Goal: Ask a question

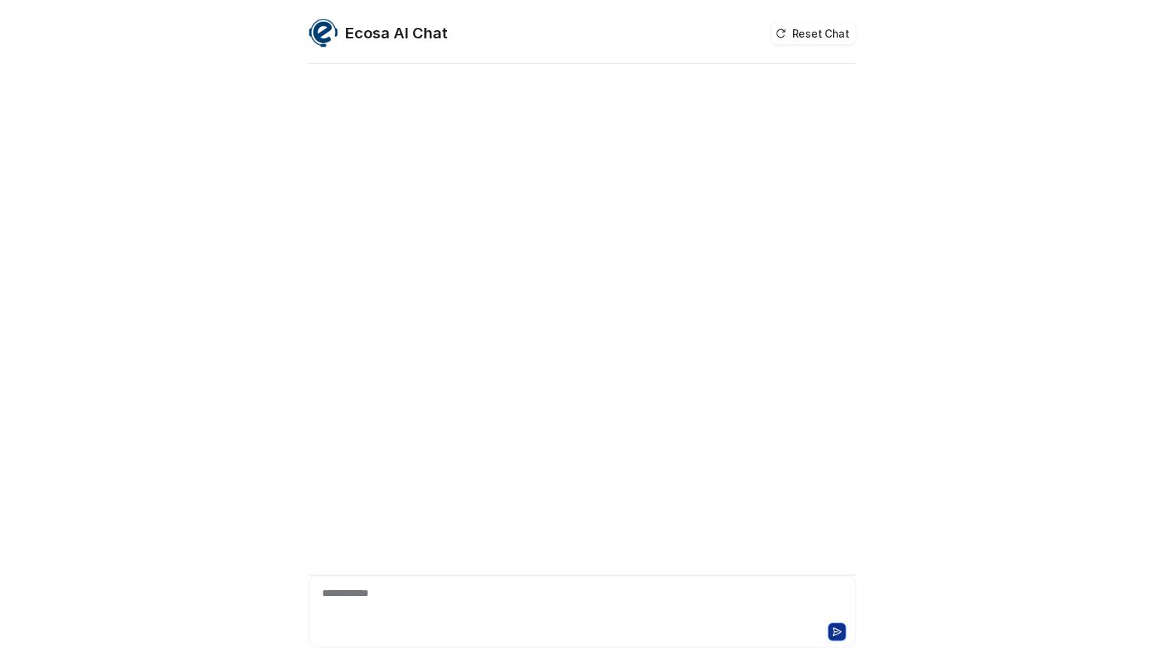
click at [72, 199] on div "**********" at bounding box center [582, 333] width 1164 height 666
click at [455, 602] on div "**********" at bounding box center [582, 603] width 540 height 35
paste div
click at [527, 616] on div "******" at bounding box center [582, 603] width 540 height 35
drag, startPoint x: 501, startPoint y: 655, endPoint x: 501, endPoint y: 590, distance: 64.7
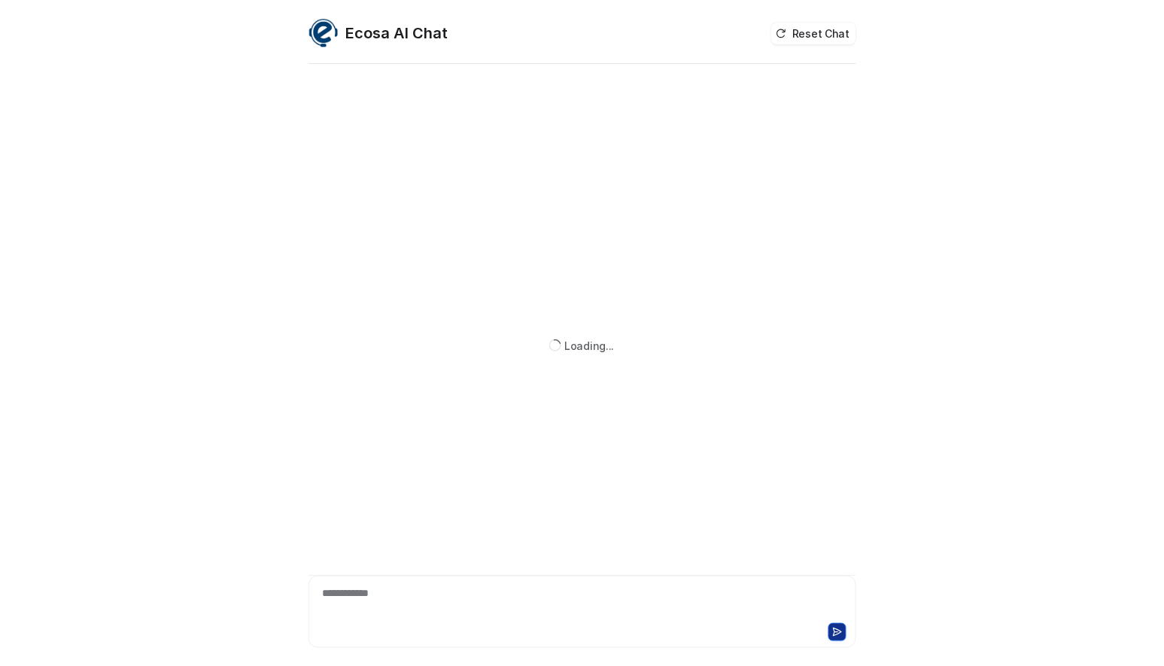
click at [500, 647] on div "**********" at bounding box center [583, 391] width 548 height 648
click at [501, 590] on div "**********" at bounding box center [582, 603] width 540 height 35
paste div
click at [817, 38] on button "Reset Chat" at bounding box center [814, 34] width 84 height 22
click at [480, 598] on div "**********" at bounding box center [582, 603] width 540 height 35
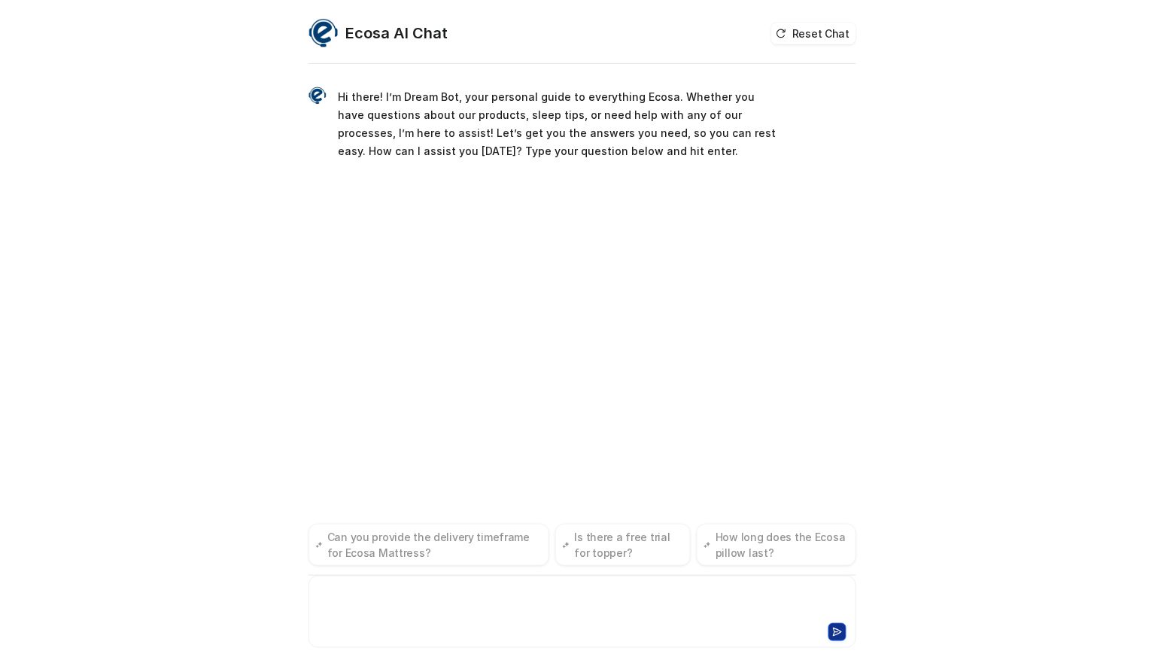
click at [480, 598] on div at bounding box center [582, 603] width 540 height 35
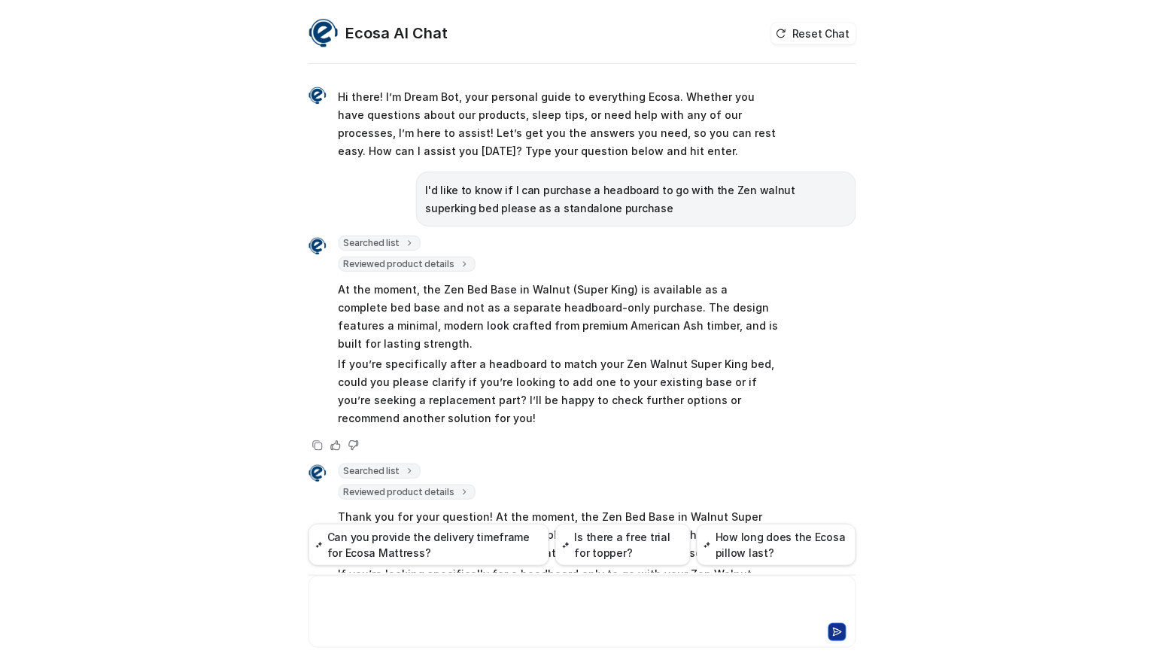
scroll to position [736, 0]
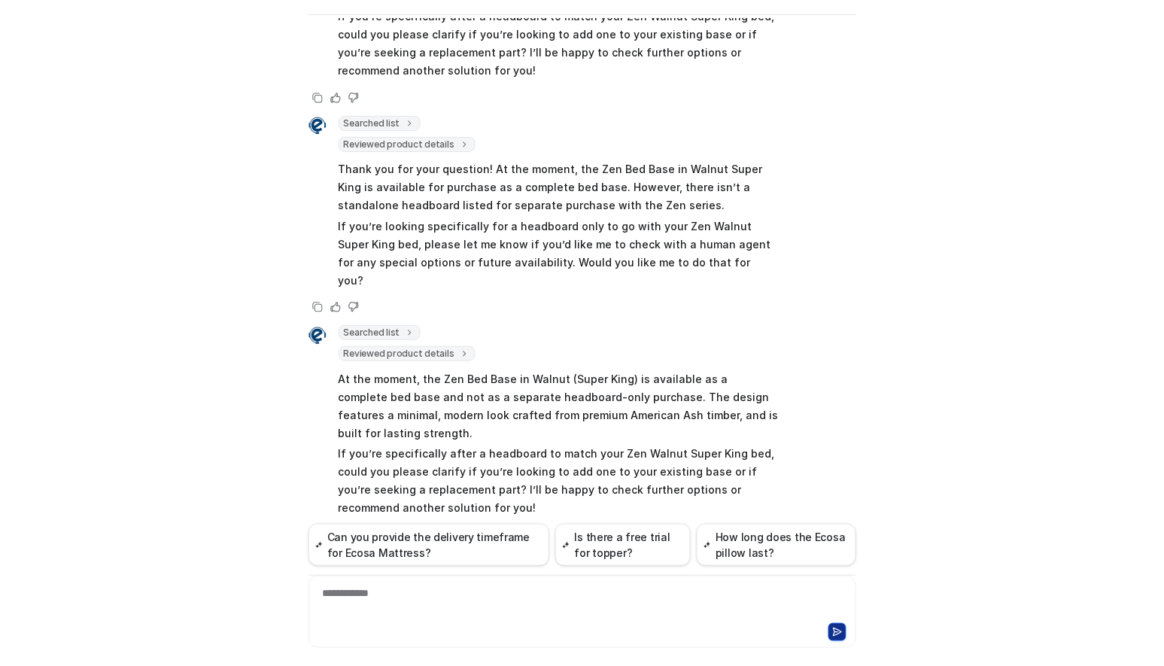
click at [80, 619] on div "Ecosa AI Chat Reset Chat Hi there! I’m Dream Bot, your personal guide to everyt…" at bounding box center [582, 333] width 1164 height 666
drag, startPoint x: 24, startPoint y: 634, endPoint x: 318, endPoint y: 482, distance: 330.6
click at [28, 634] on div "Ecosa AI Chat Reset Chat Hi there! I’m Dream Bot, your personal guide to everyt…" at bounding box center [582, 333] width 1164 height 666
click at [517, 608] on div at bounding box center [582, 603] width 540 height 35
click at [313, 597] on div "**********" at bounding box center [582, 603] width 540 height 35
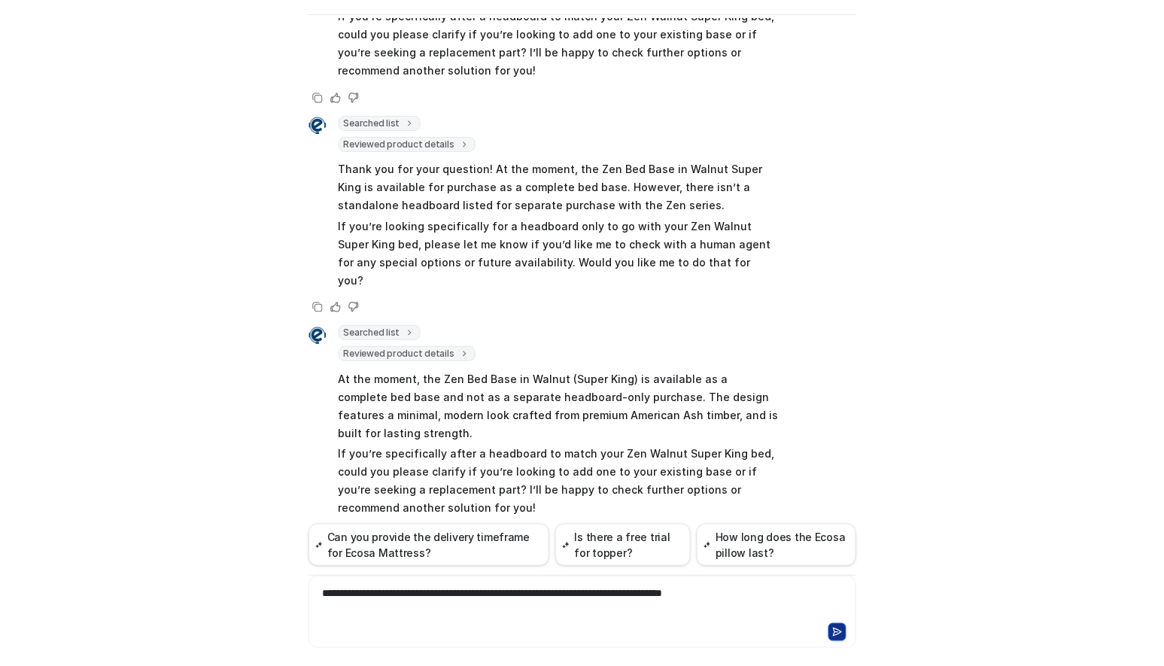
click at [582, 596] on div "**********" at bounding box center [582, 603] width 540 height 35
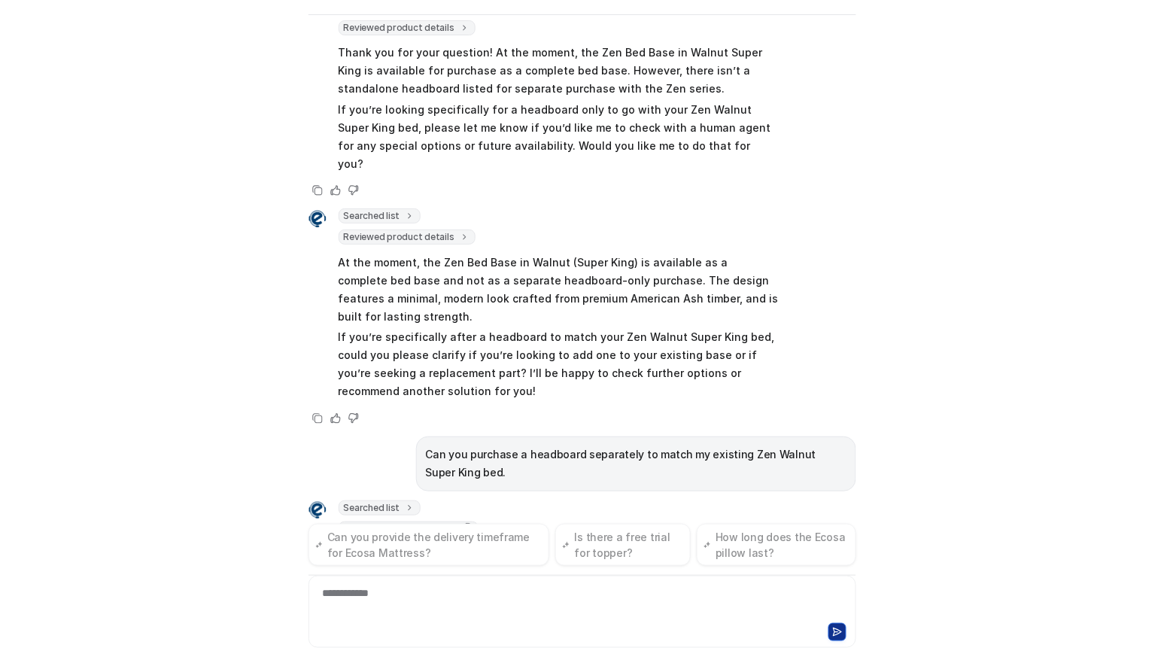
scroll to position [873, 0]
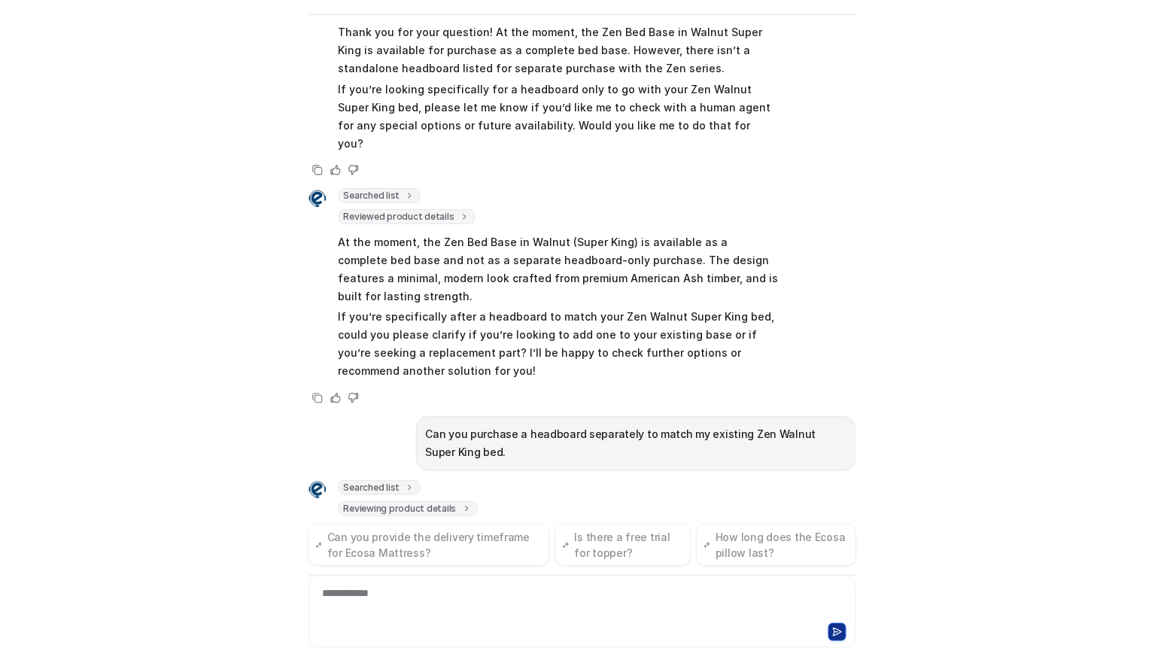
drag, startPoint x: 123, startPoint y: 379, endPoint x: 982, endPoint y: 490, distance: 866.0
click at [145, 382] on div "Ecosa AI Chat Reset Chat Hi there! I’m Dream Bot, your personal guide to everyt…" at bounding box center [582, 333] width 1164 height 666
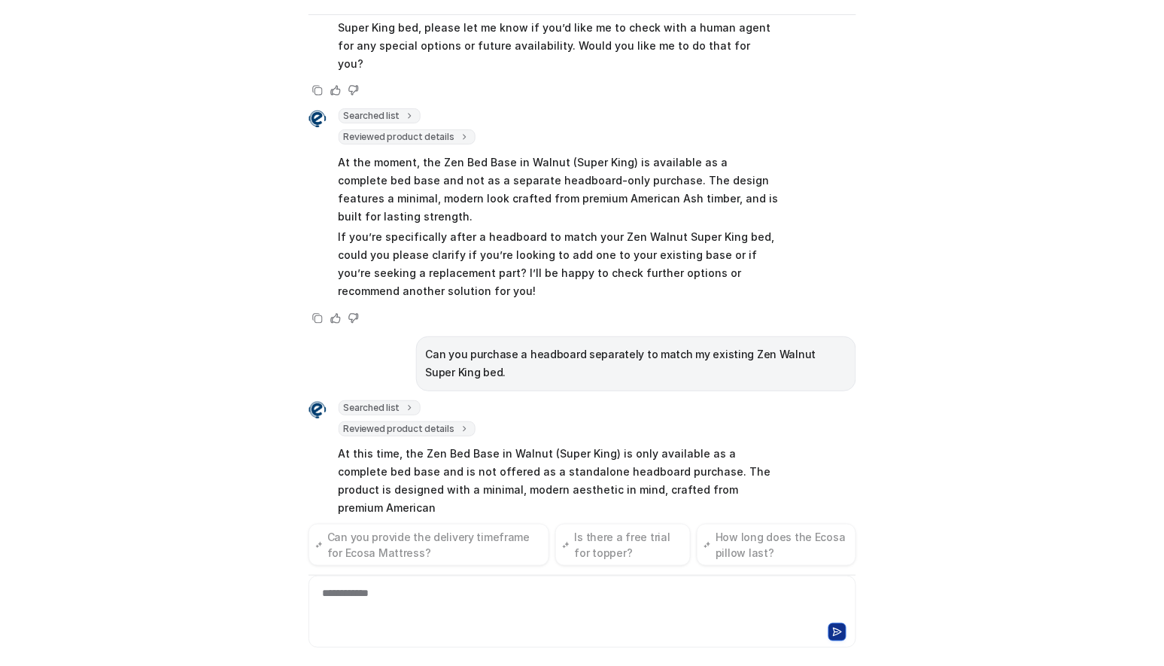
click at [100, 430] on div "Ecosa AI Chat Reset Chat Hi there! I’m Dream Bot, your personal guide to everyt…" at bounding box center [582, 333] width 1164 height 666
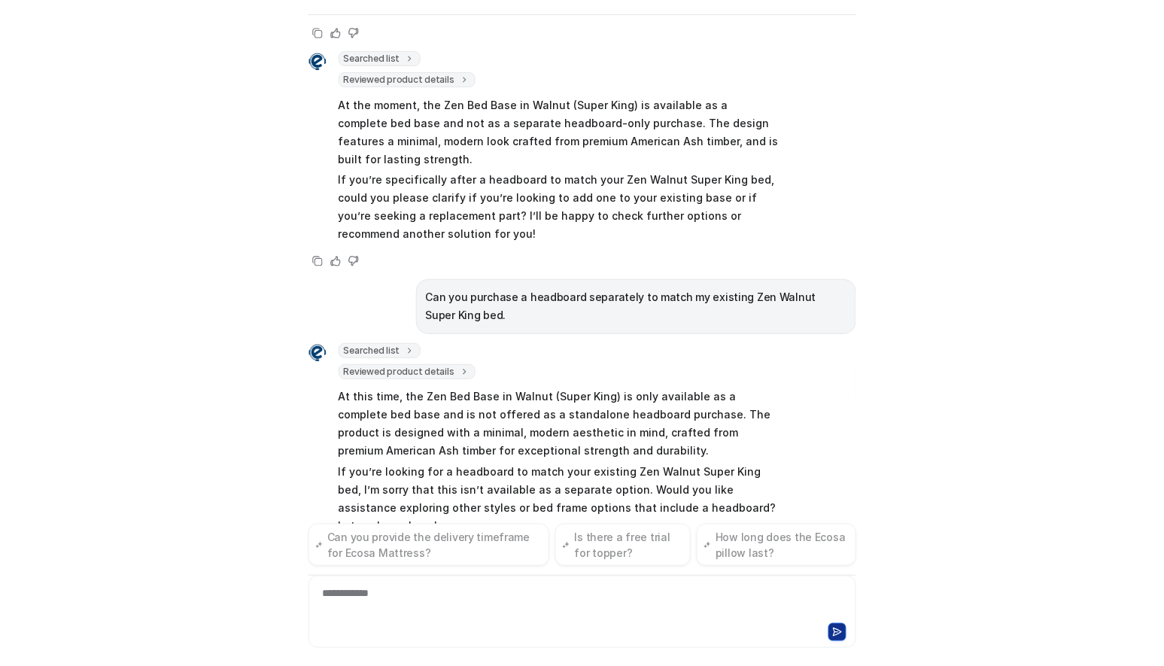
scroll to position [1028, 0]
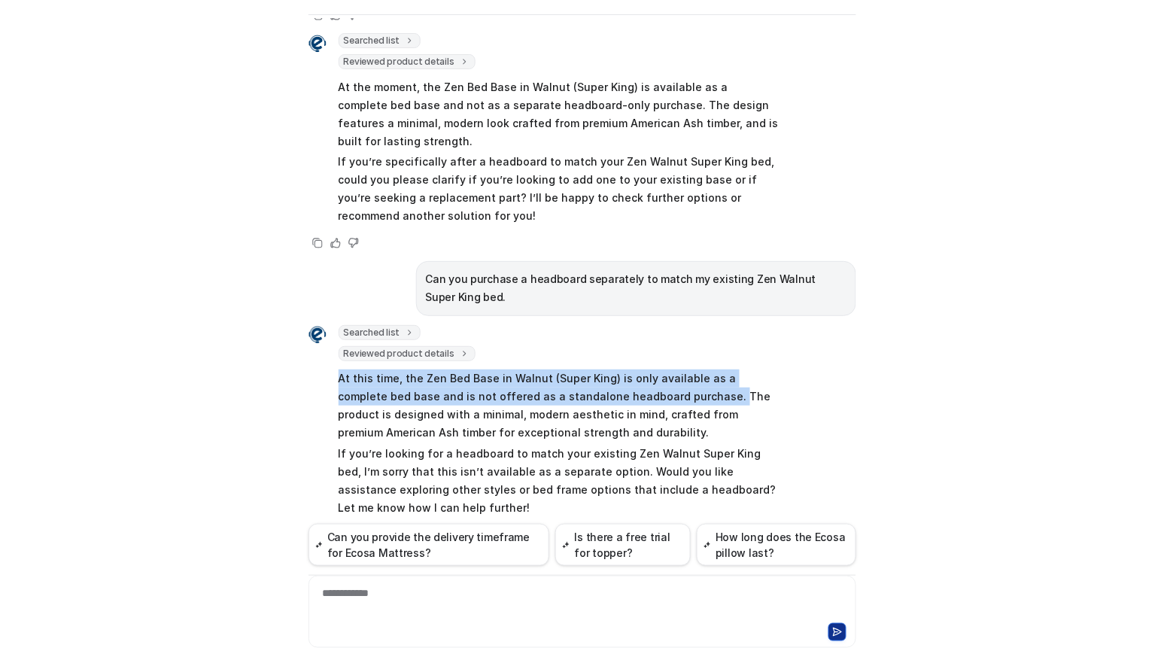
drag, startPoint x: 664, startPoint y: 358, endPoint x: 330, endPoint y: 339, distance: 334.7
click at [330, 339] on div "Searched list url : "https://www.ecosa.co.nz/module/ecosafeeds/Feeds?feedid=35"…" at bounding box center [544, 422] width 470 height 195
copy p "At this time, the Zen Bed Base in Walnut (Super King) is only available as a co…"
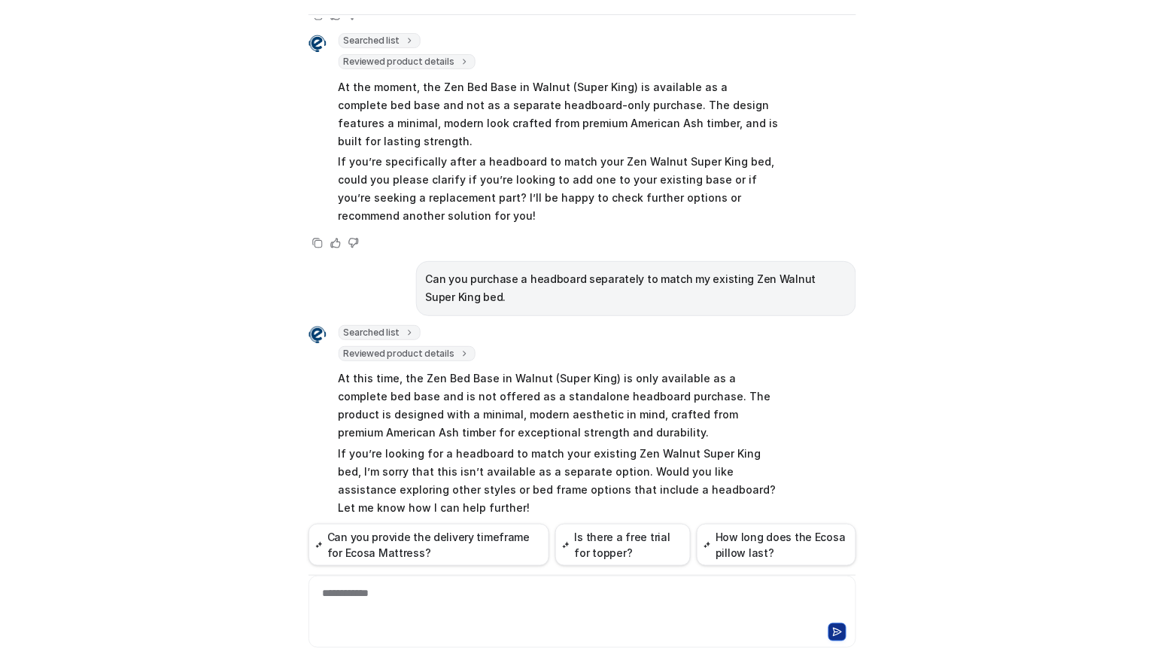
click at [478, 597] on div "**********" at bounding box center [582, 603] width 540 height 35
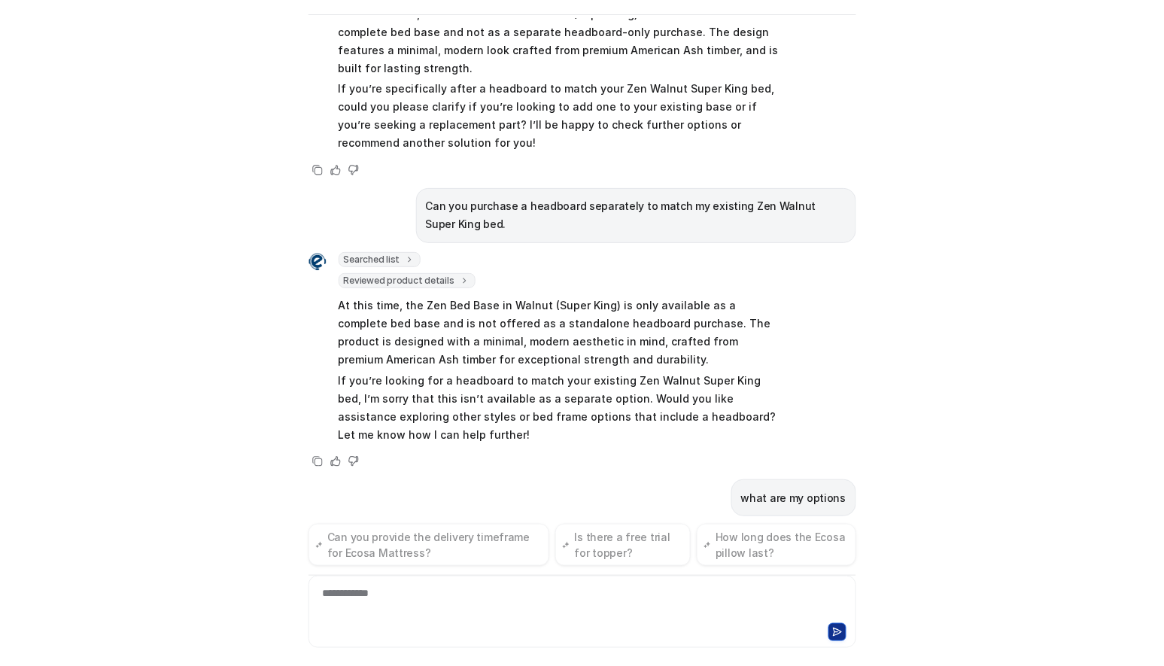
scroll to position [1126, 0]
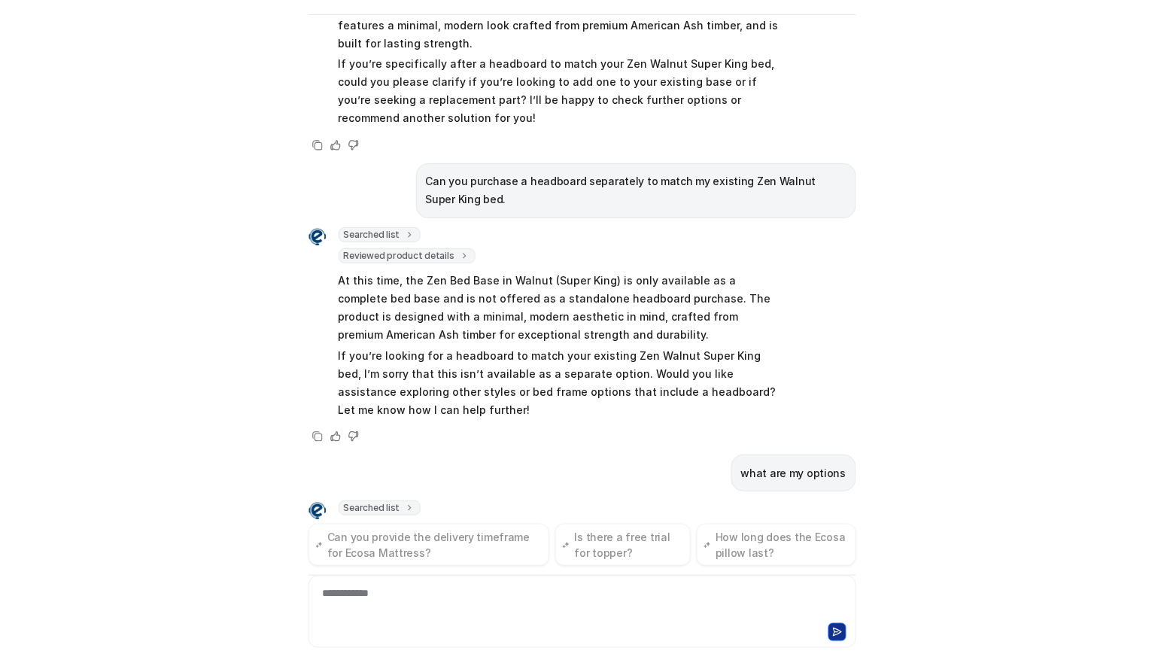
click at [87, 297] on div "Ecosa AI Chat Reset Chat Hi there! I’m Dream Bot, your personal guide to everyt…" at bounding box center [582, 333] width 1164 height 666
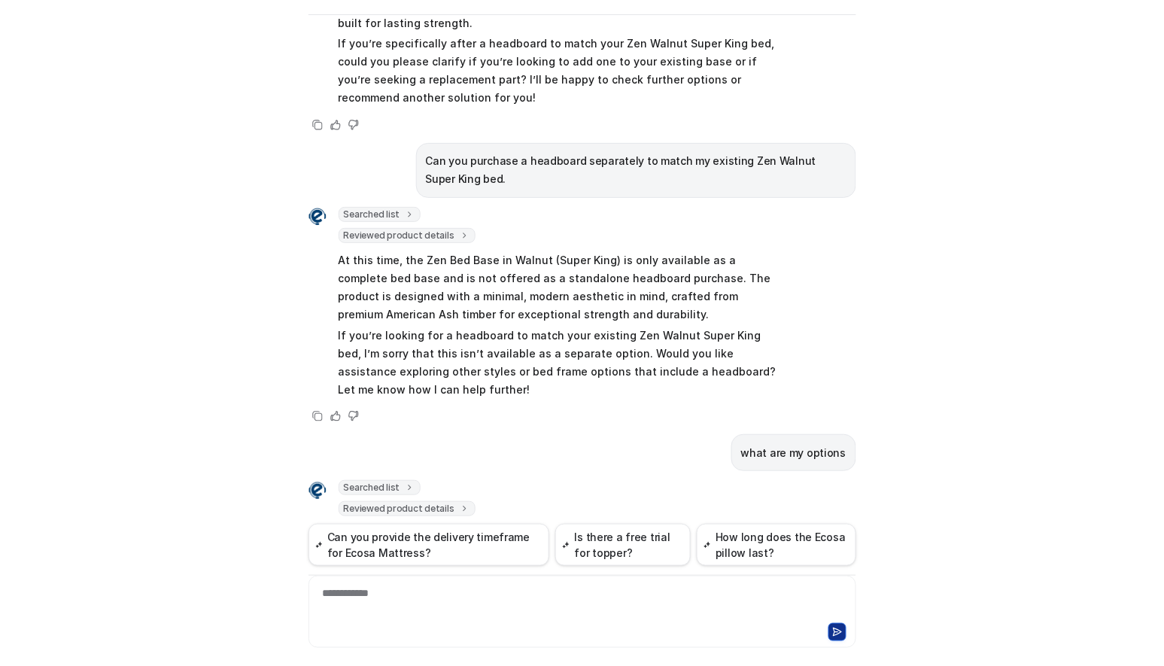
scroll to position [1374, 0]
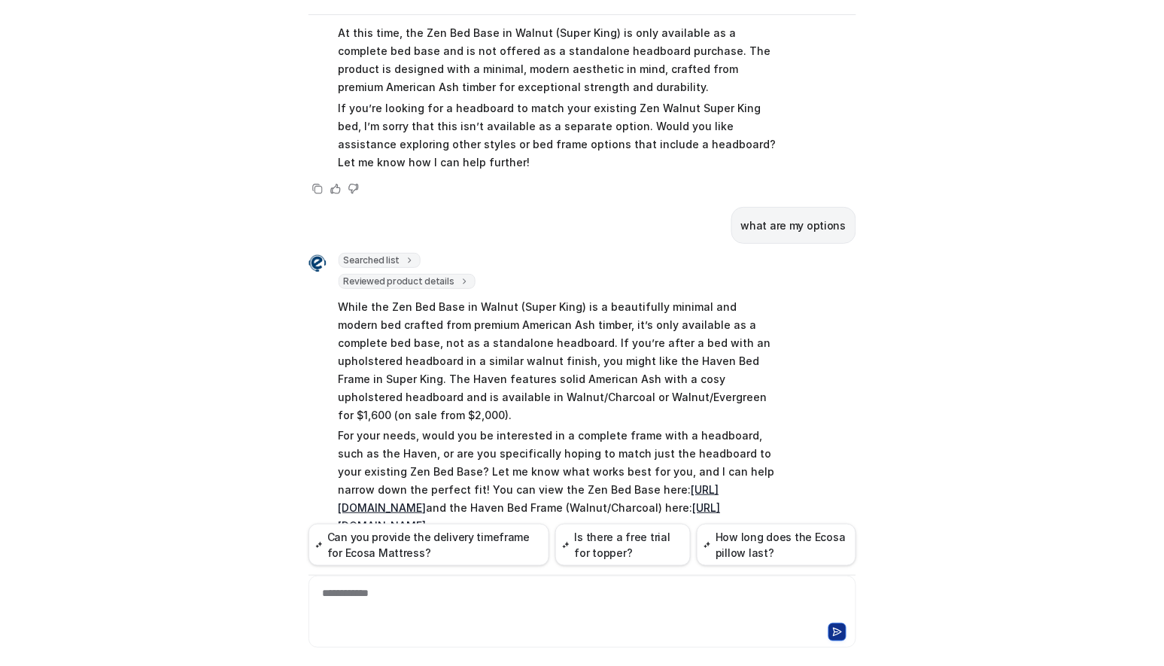
click at [49, 154] on div "Ecosa AI Chat Reset Chat Hi there! I’m Dream Bot, your personal guide to everyt…" at bounding box center [582, 333] width 1164 height 666
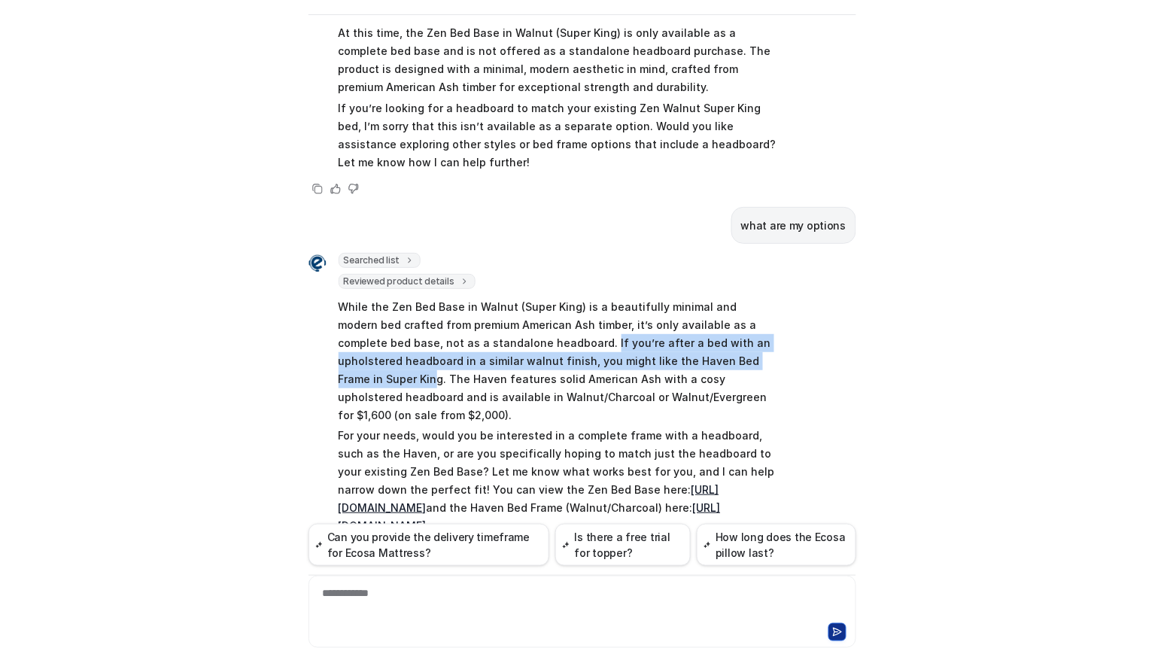
drag, startPoint x: 493, startPoint y: 302, endPoint x: 732, endPoint y: 322, distance: 239.5
click at [705, 322] on p "While the Zen Bed Base in Walnut (Super King) is a beautifully minimal and mode…" at bounding box center [559, 361] width 440 height 126
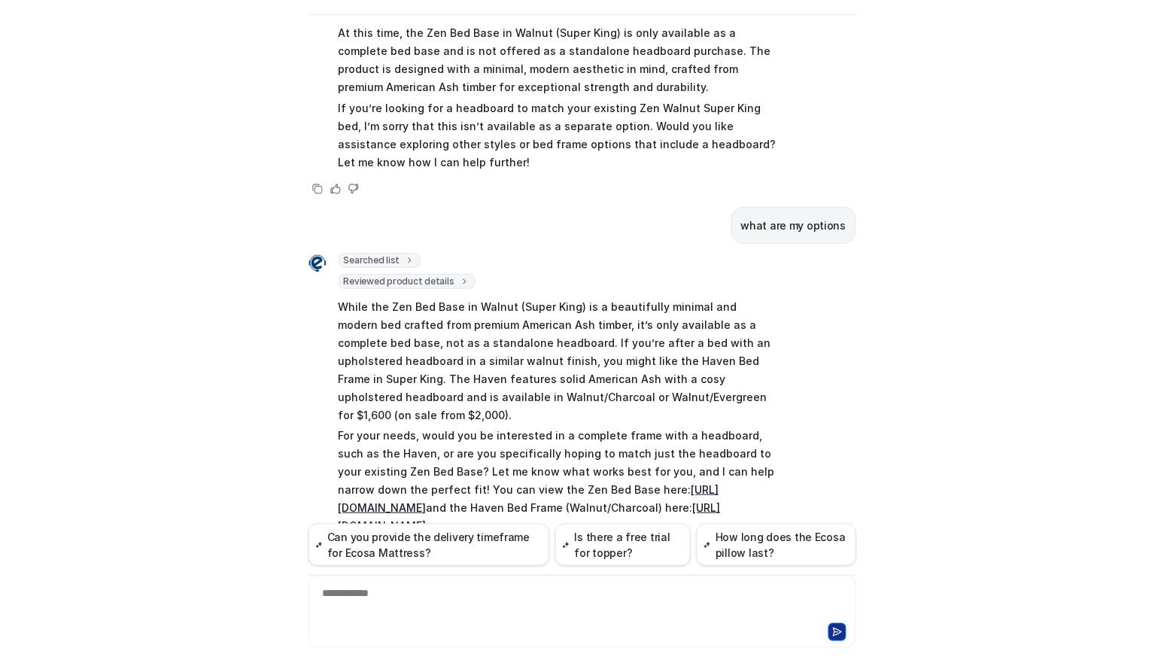
click at [23, 247] on div "Ecosa AI Chat Reset Chat Hi there! I’m Dream Bot, your personal guide to everyt…" at bounding box center [582, 333] width 1164 height 666
click at [462, 621] on div at bounding box center [582, 630] width 540 height 21
click at [486, 588] on div at bounding box center [582, 603] width 540 height 35
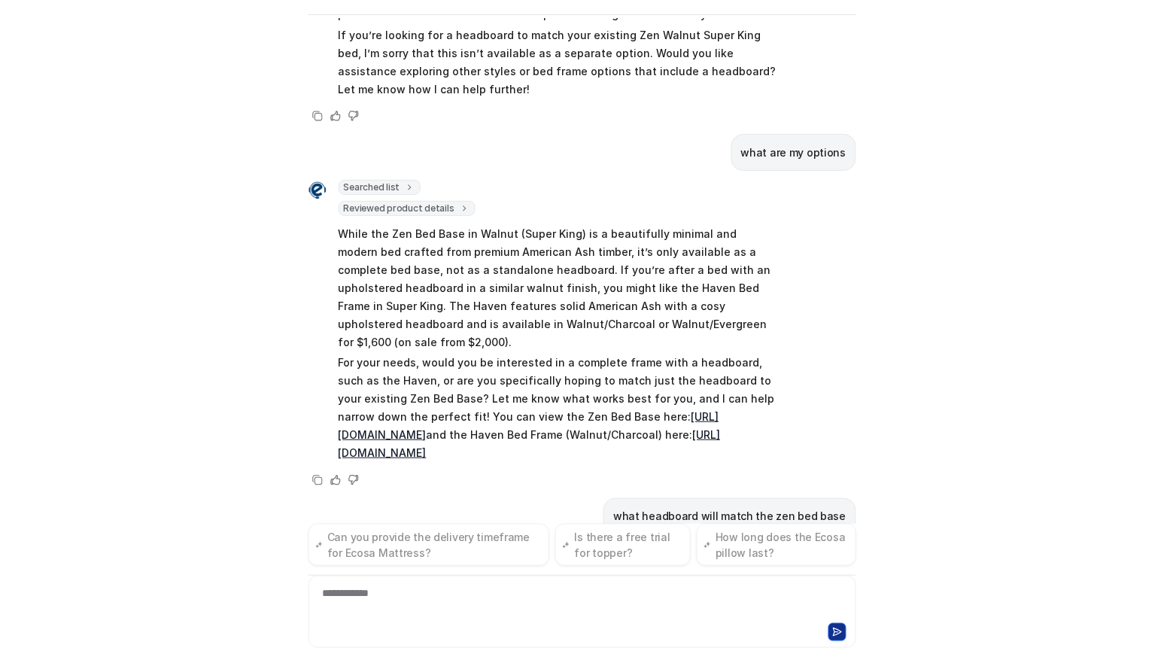
scroll to position [1472, 0]
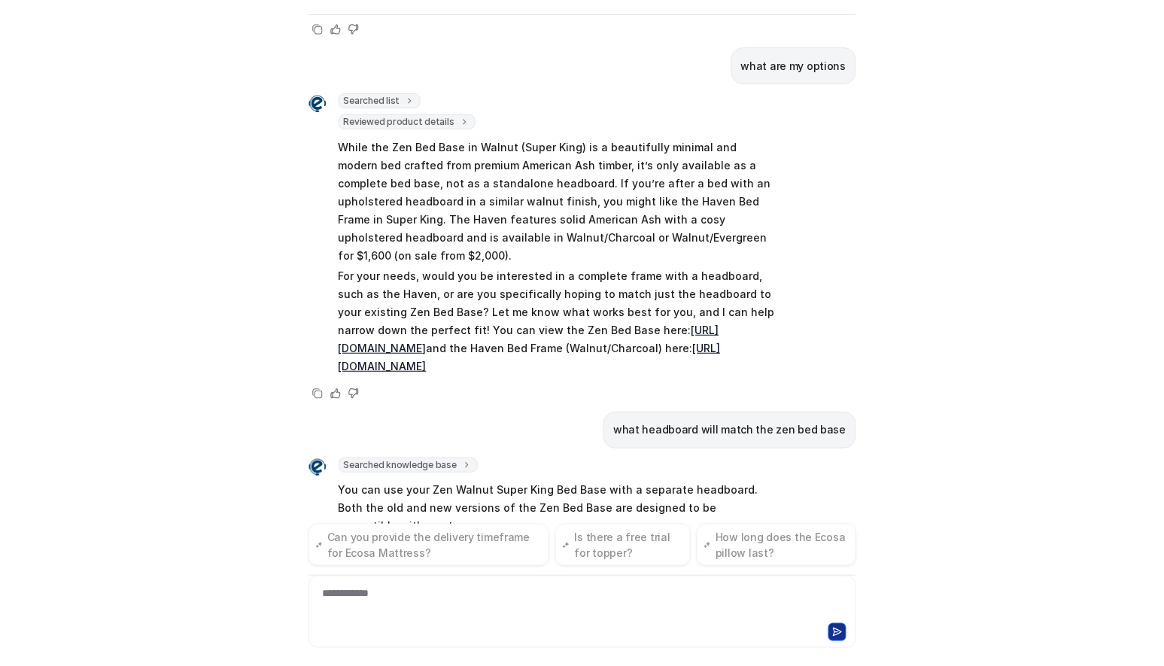
click at [201, 514] on div "Ecosa AI Chat Reset Chat Hi there! I’m Dream Bot, your personal guide to everyt…" at bounding box center [582, 333] width 1164 height 666
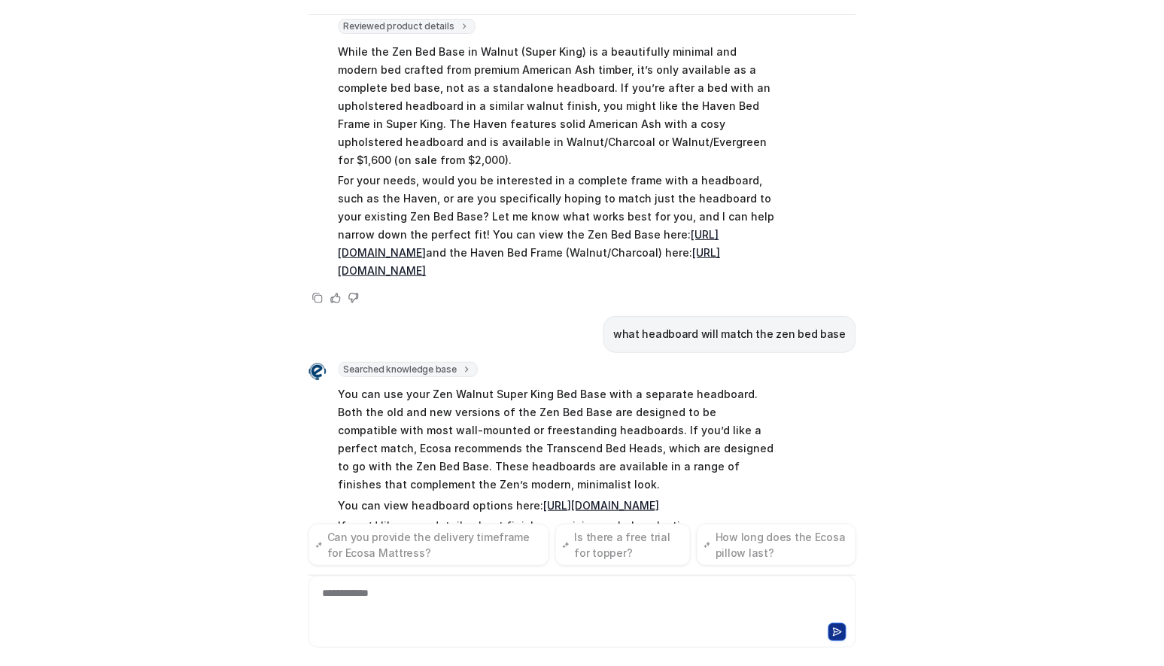
scroll to position [1647, 0]
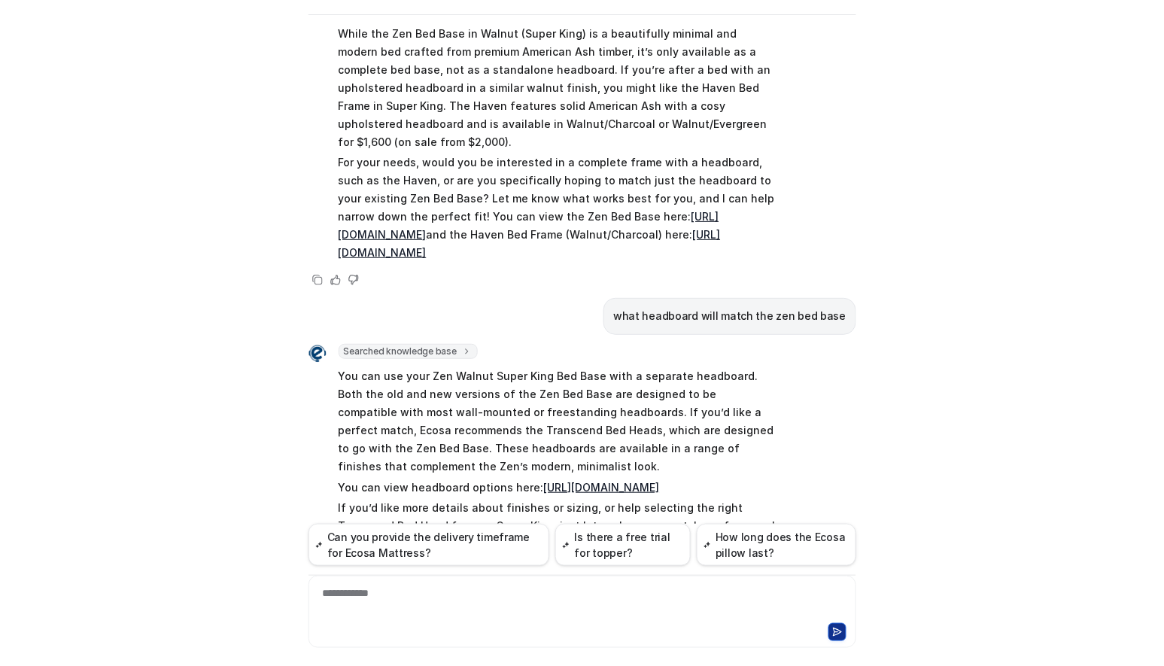
click at [647, 481] on link "https://www.ecosa.co.nz/bedframe" at bounding box center [602, 487] width 116 height 13
drag, startPoint x: 530, startPoint y: 619, endPoint x: 529, endPoint y: 612, distance: 7.6
click at [530, 619] on div "**********" at bounding box center [582, 603] width 540 height 35
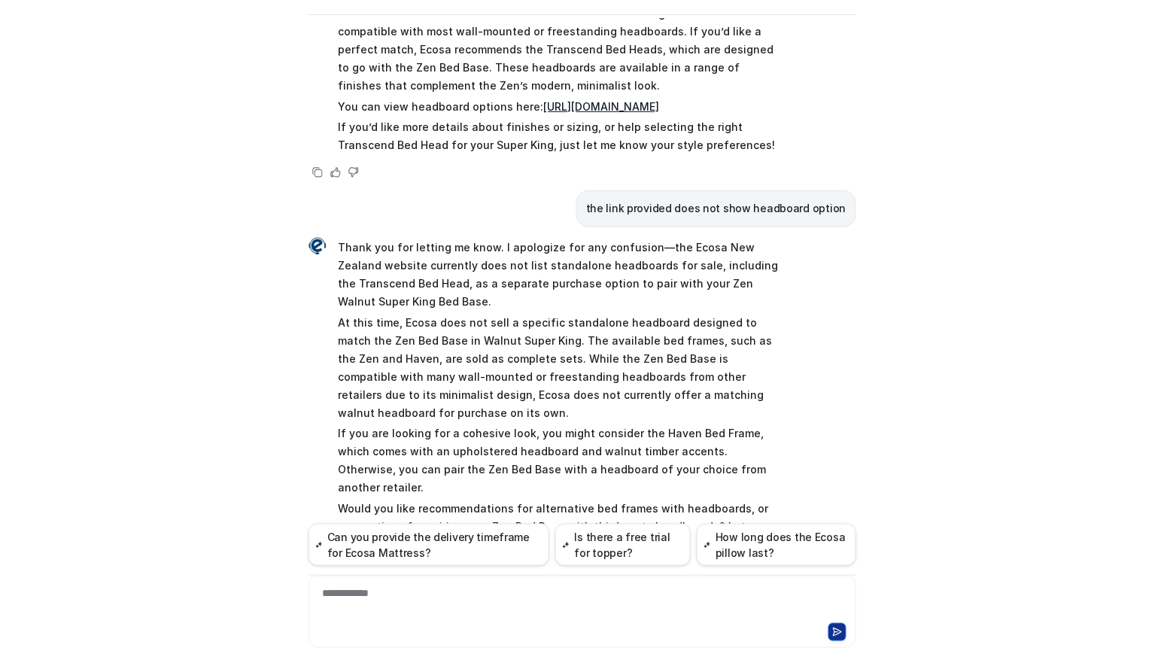
scroll to position [1694, 0]
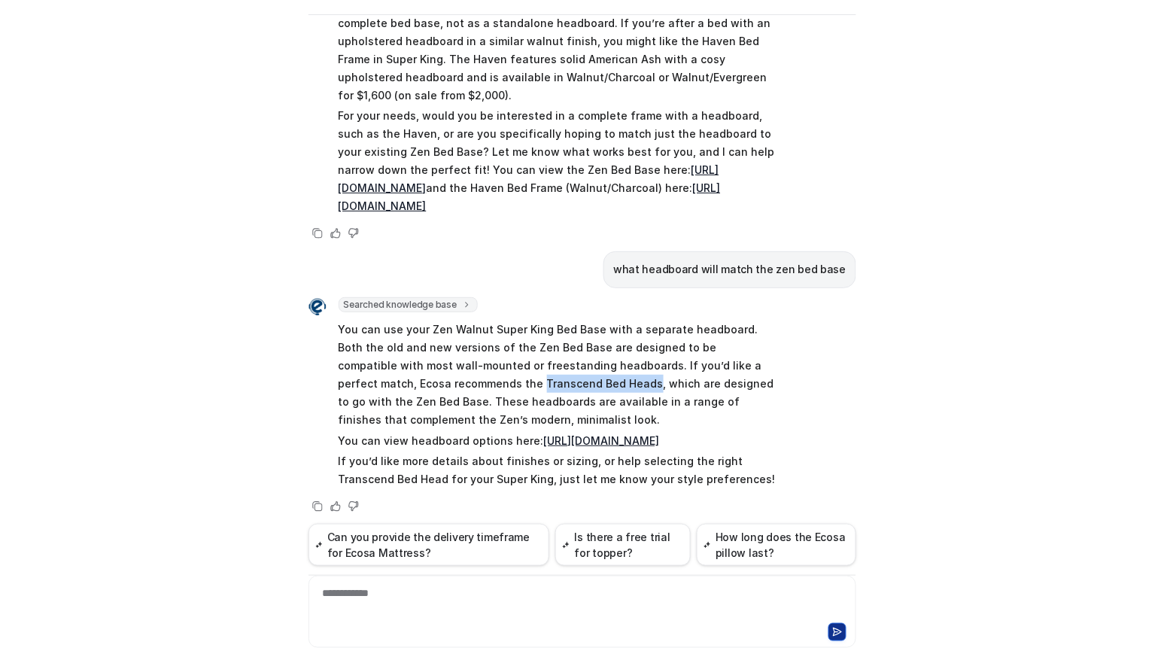
drag, startPoint x: 530, startPoint y: 329, endPoint x: 422, endPoint y: 330, distance: 108.4
click at [422, 330] on p "You can use your Zen Walnut Super King Bed Base with a separate headboard. Both…" at bounding box center [559, 375] width 440 height 108
copy p "Transcend Bed Heads"
click at [531, 595] on div "**********" at bounding box center [582, 603] width 540 height 35
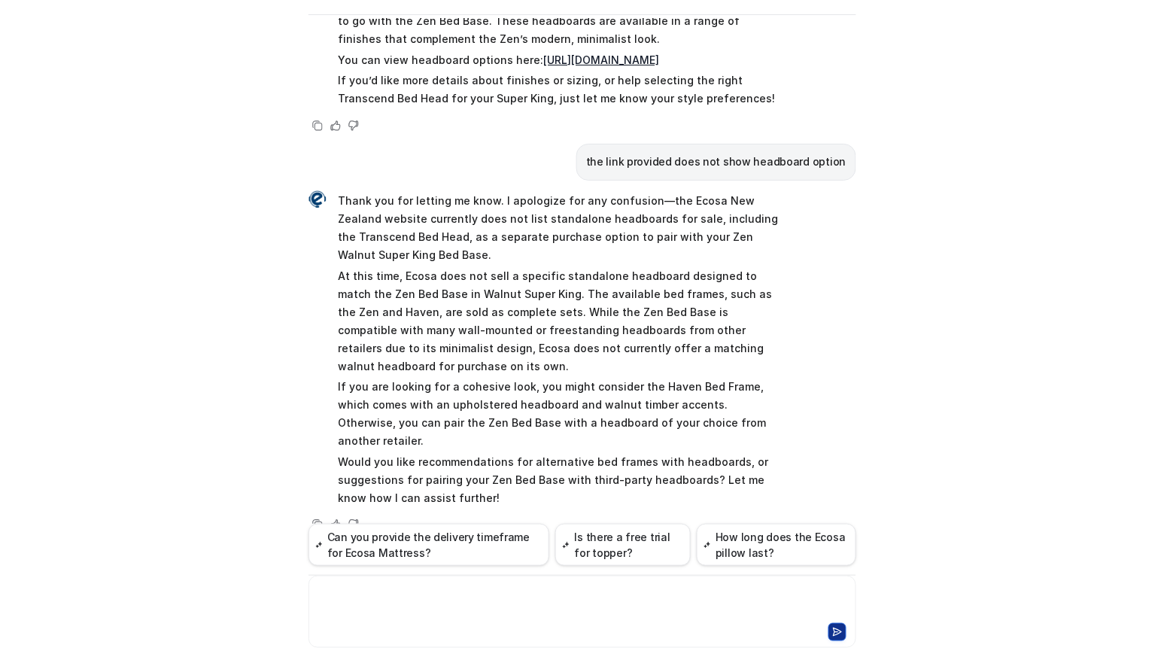
scroll to position [1928, 0]
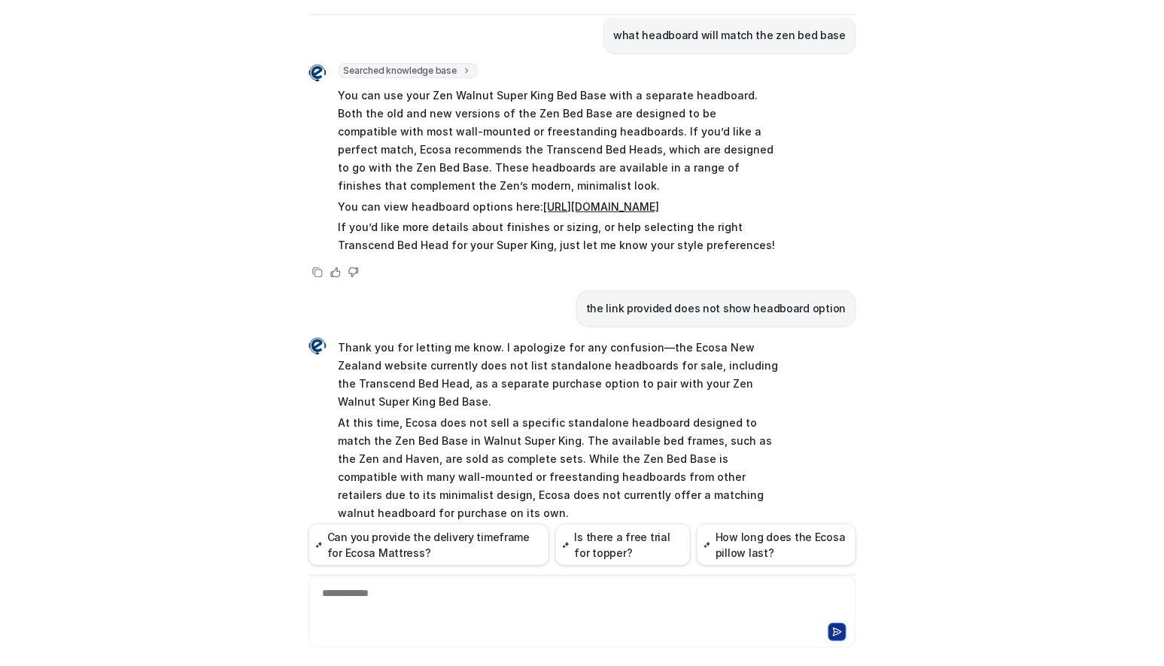
click at [200, 377] on div "Ecosa AI Chat Reset Chat Hi there! I’m Dream Bot, your personal guide to everyt…" at bounding box center [582, 333] width 1164 height 666
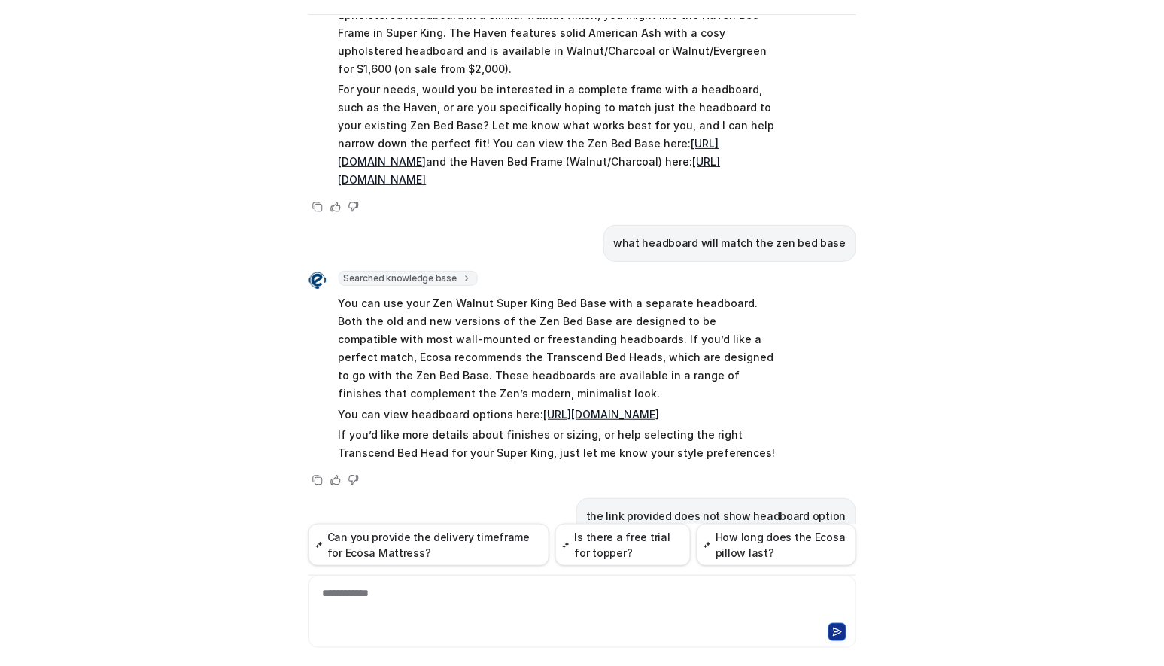
scroll to position [1760, 0]
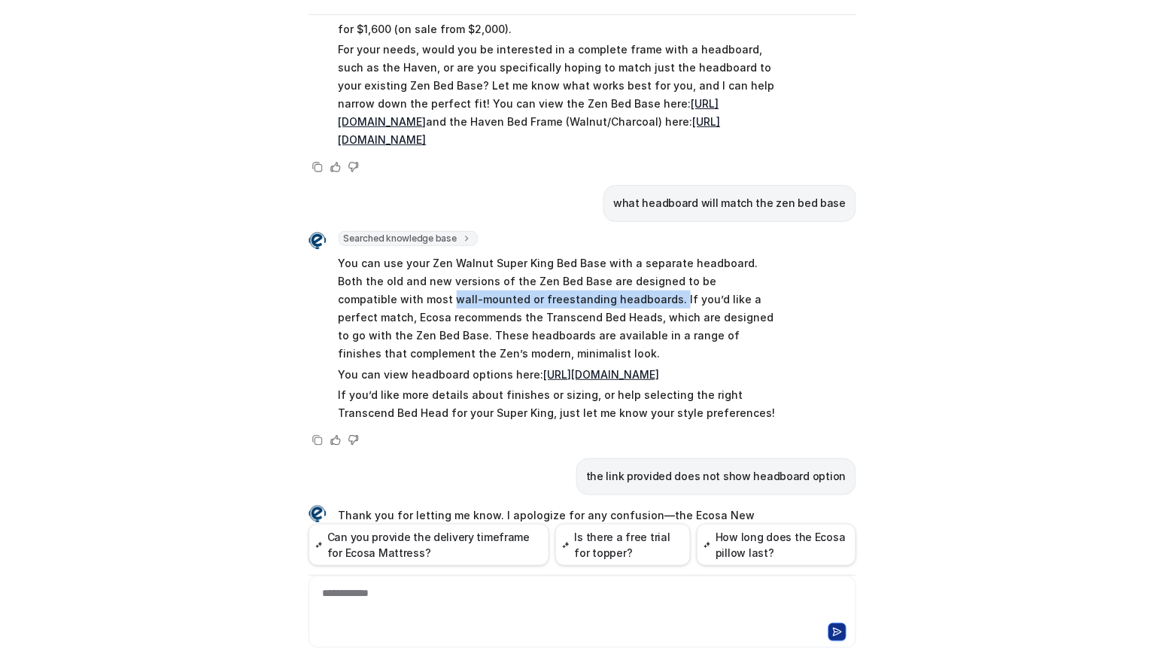
drag, startPoint x: 550, startPoint y: 246, endPoint x: 327, endPoint y: 249, distance: 222.8
click at [327, 249] on div "Searched knowledge base search_queries : [ "headboard compatibility with Zen be…" at bounding box center [544, 328] width 470 height 194
copy p "wall-mounted or freestanding headboards."
click at [439, 619] on div at bounding box center [582, 603] width 540 height 35
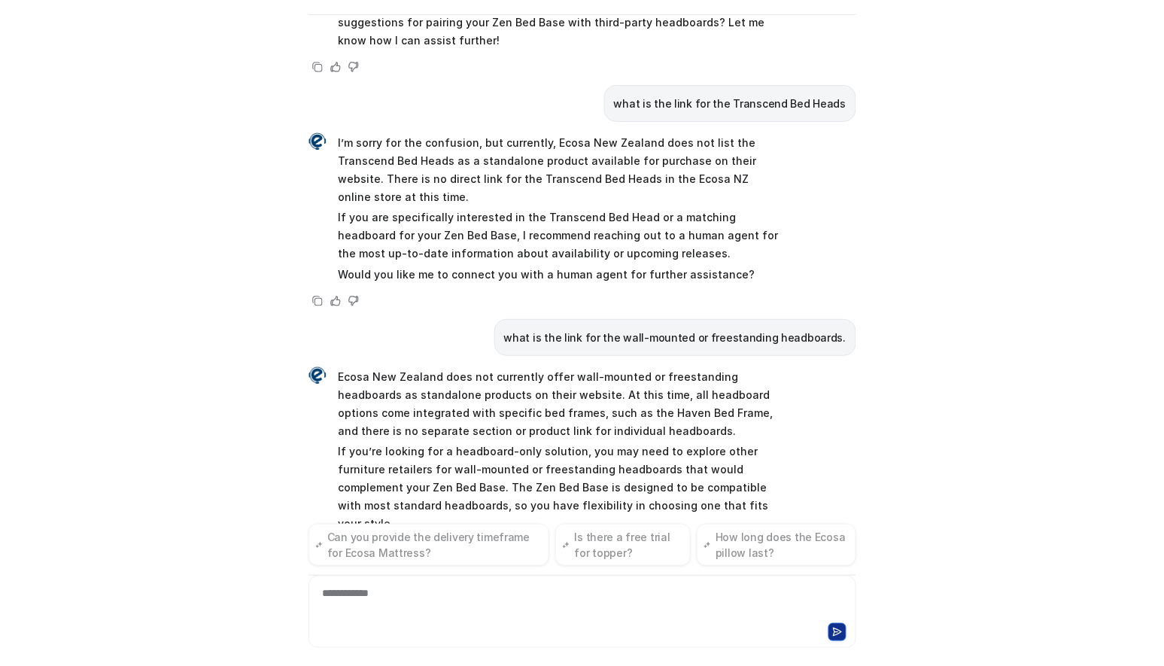
scroll to position [2550, 0]
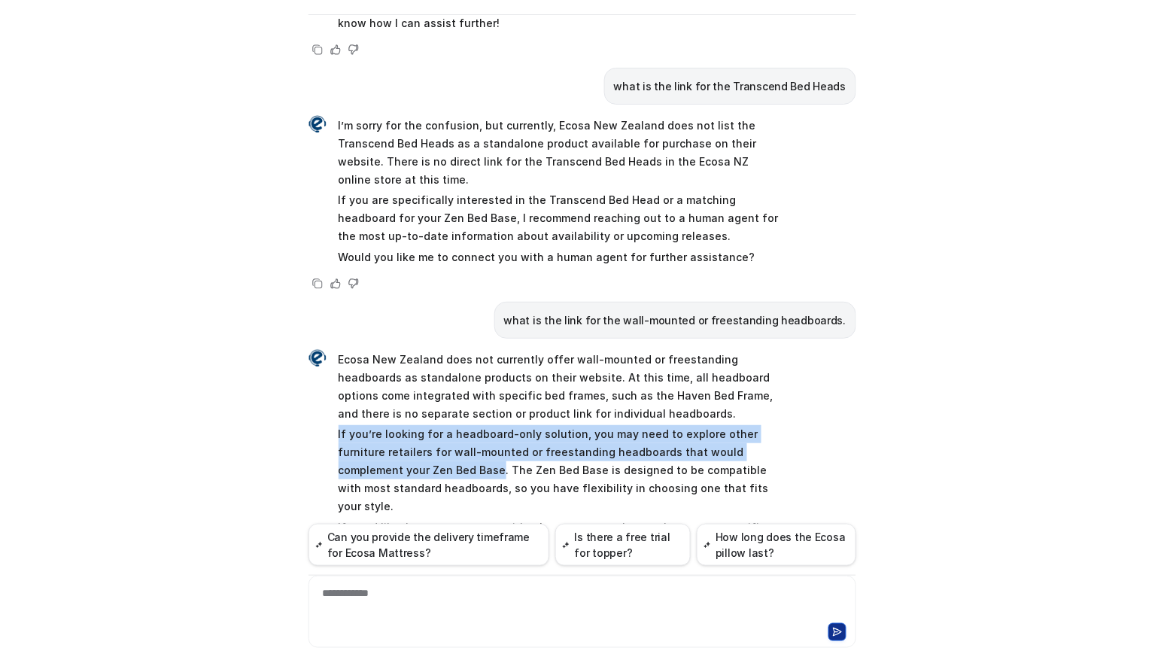
drag, startPoint x: 380, startPoint y: 393, endPoint x: 324, endPoint y: 358, distance: 65.6
click at [324, 358] on div "Ecosa New Zealand does not currently offer wall-mounted or freestanding headboa…" at bounding box center [544, 461] width 470 height 227
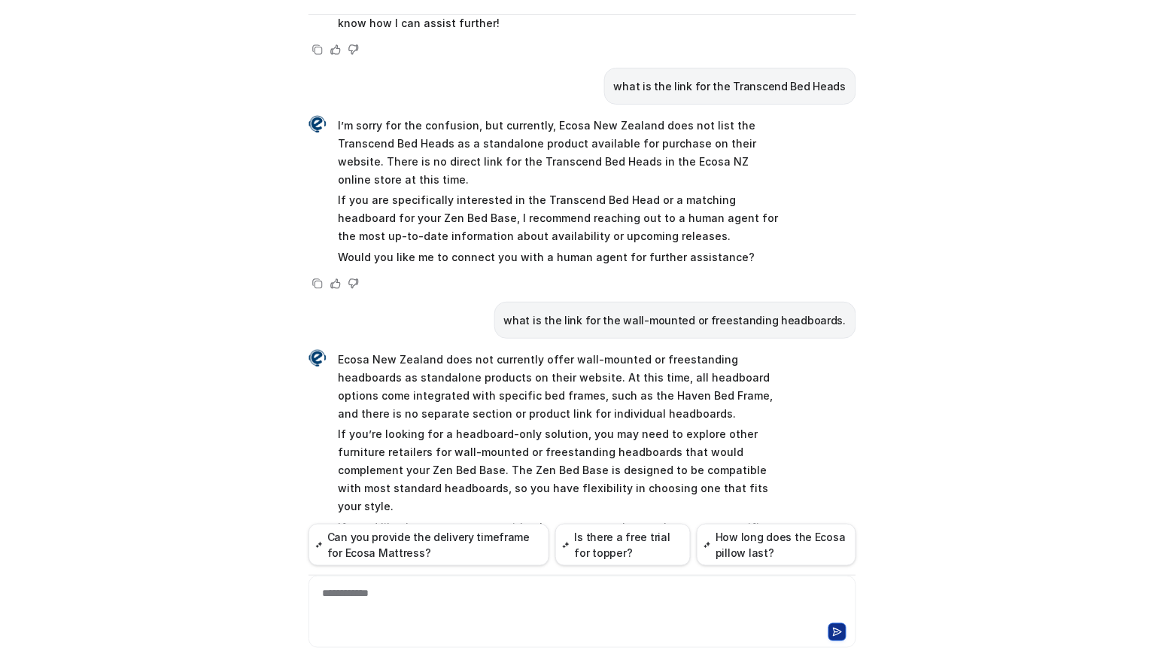
click at [580, 351] on p "Ecosa New Zealand does not currently offer wall-mounted or freestanding headboa…" at bounding box center [559, 387] width 440 height 72
drag, startPoint x: 557, startPoint y: 285, endPoint x: 452, endPoint y: 304, distance: 107.2
click at [452, 351] on p "Ecosa New Zealand does not currently offer wall-mounted or freestanding headboa…" at bounding box center [559, 387] width 440 height 72
copy p "wall-mounted or freestanding headboards as standalone products"
click at [154, 363] on div "Ecosa AI Chat Reset Chat Hi there! I’m Dream Bot, your personal guide to everyt…" at bounding box center [582, 333] width 1164 height 666
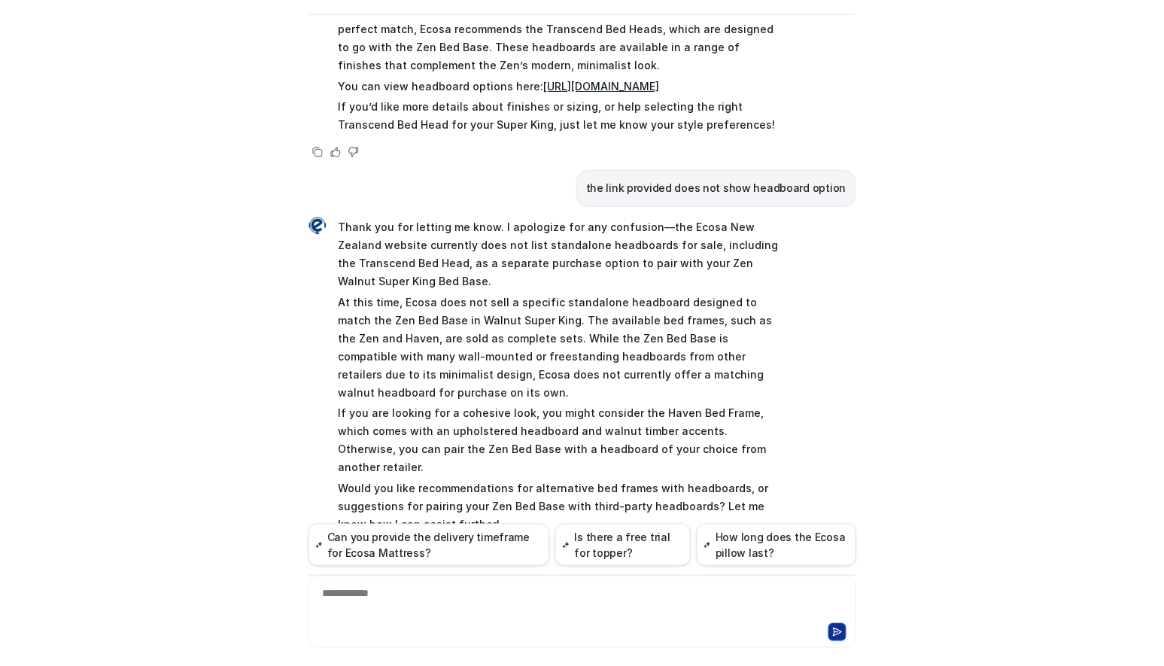
scroll to position [1880, 0]
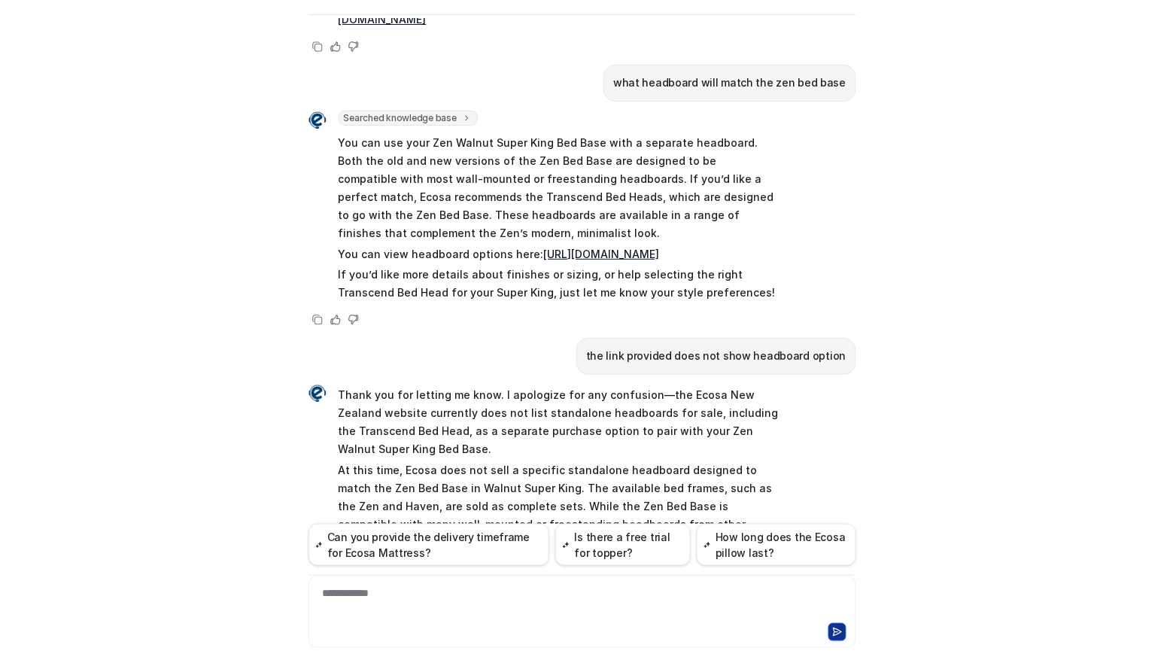
click at [55, 340] on div "Ecosa AI Chat Reset Chat Hi there! I’m Dream Bot, your personal guide to everyt…" at bounding box center [582, 333] width 1164 height 666
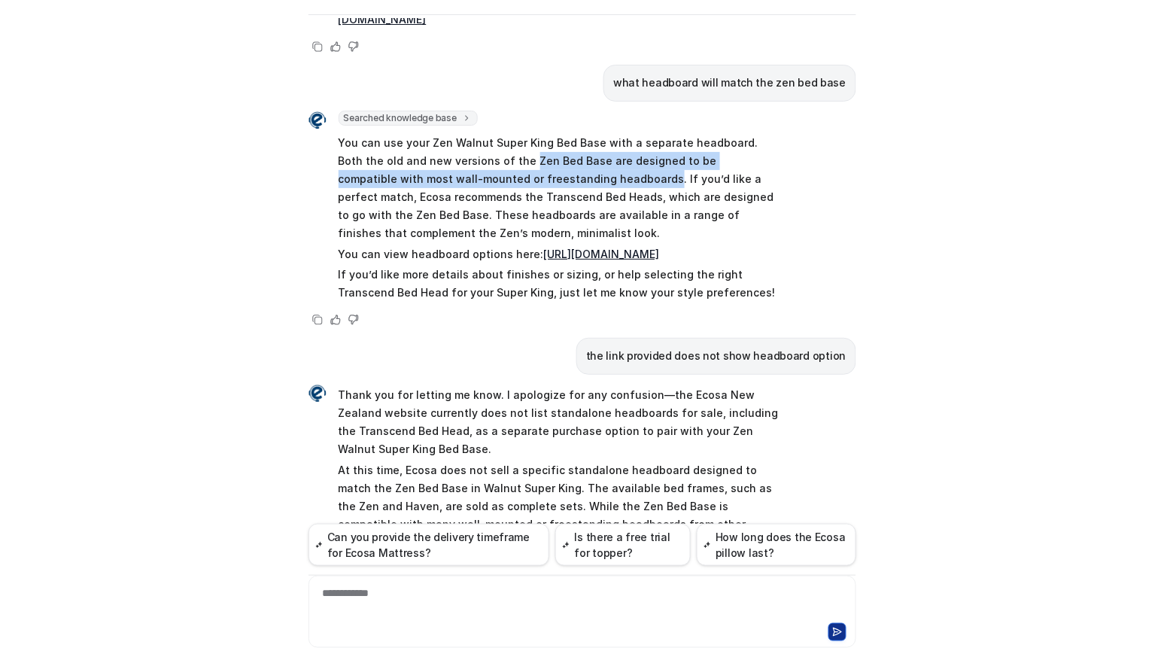
drag, startPoint x: 474, startPoint y: 101, endPoint x: 545, endPoint y: 119, distance: 73.0
click at [545, 134] on p "You can use your Zen Walnut Super King Bed Base with a separate headboard. Both…" at bounding box center [559, 188] width 440 height 108
copy p "Zen Bed Base are designed to be compatible with most wall-mounted or freestandi…"
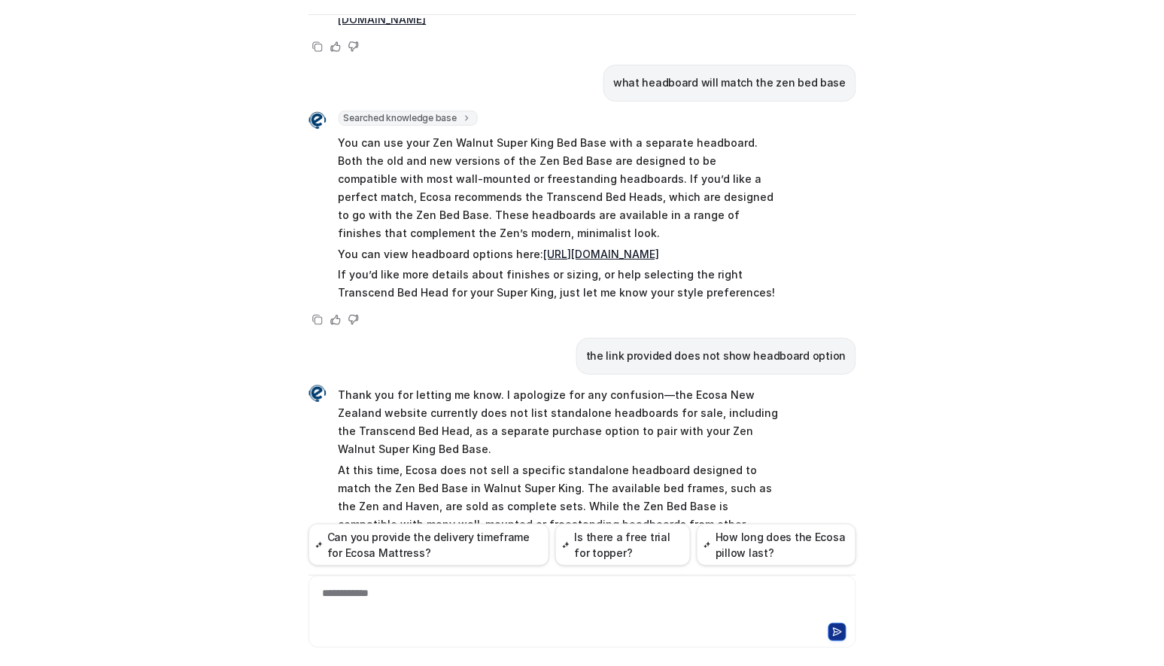
drag, startPoint x: 239, startPoint y: 619, endPoint x: 259, endPoint y: 596, distance: 30.5
click at [241, 616] on div "Ecosa AI Chat Reset Chat Hi there! I’m Dream Bot, your personal guide to everyt…" at bounding box center [582, 333] width 1164 height 666
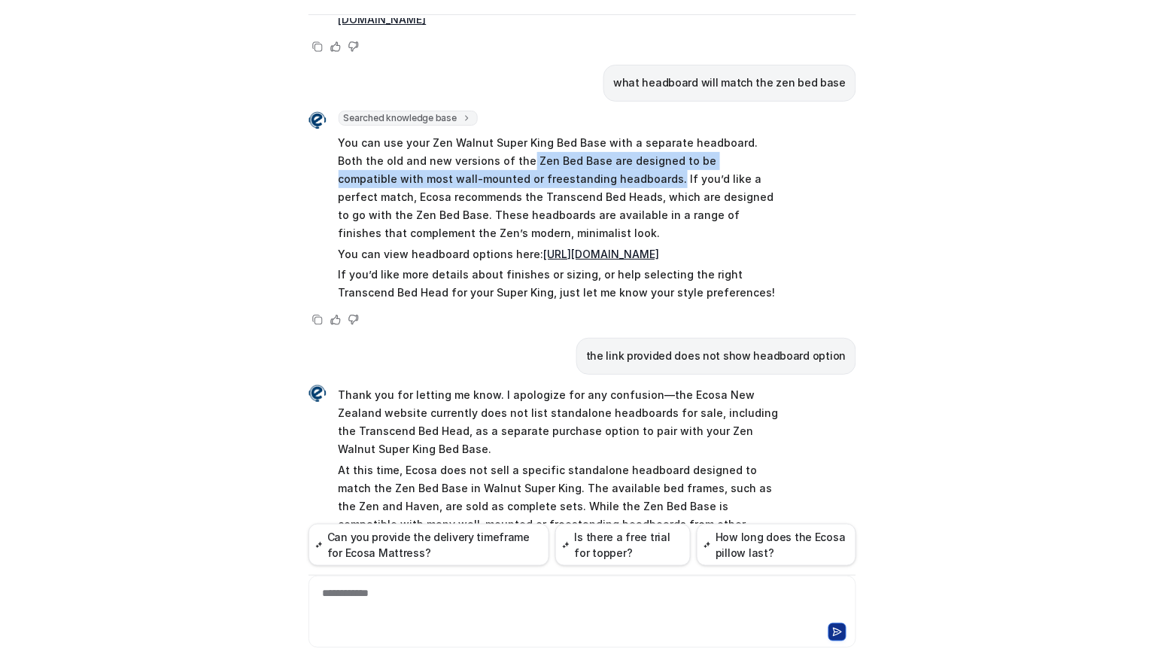
drag, startPoint x: 472, startPoint y: 103, endPoint x: 548, endPoint y: 125, distance: 79.1
click at [548, 134] on p "You can use your Zen Walnut Super King Bed Base with a separate headboard. Both…" at bounding box center [559, 188] width 440 height 108
copy p "Zen Bed Base are designed to be compatible with most wall-mounted or freestandi…"
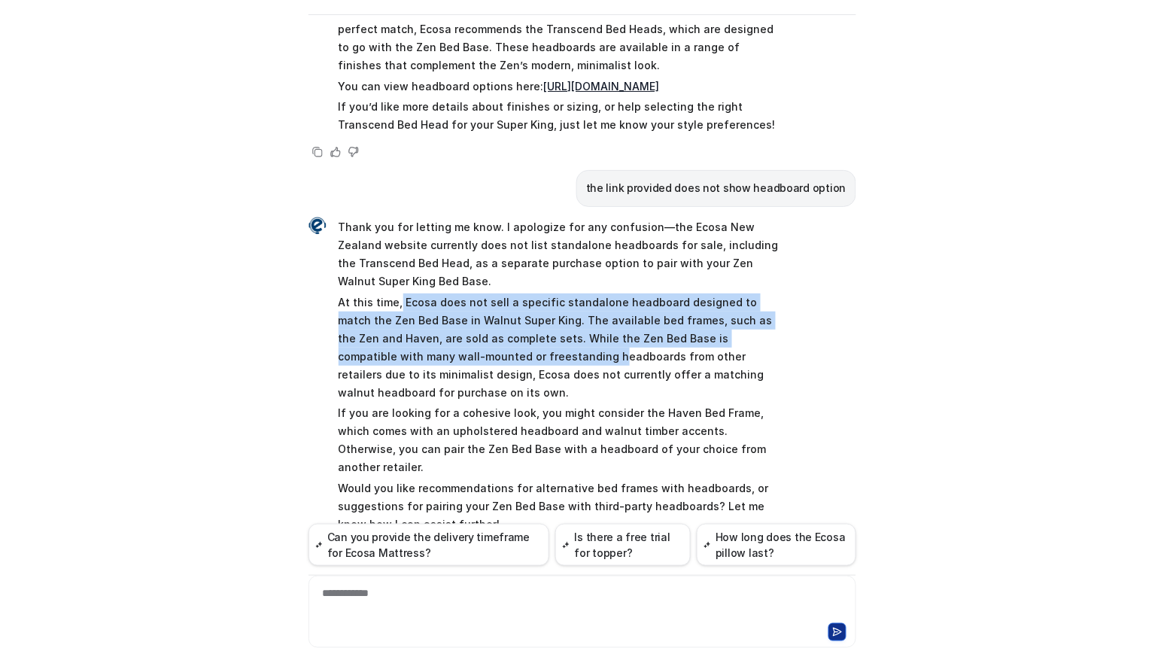
drag, startPoint x: 393, startPoint y: 245, endPoint x: 488, endPoint y: 295, distance: 107.4
click at [488, 295] on p "At this time, Ecosa does not sell a specific standalone headboard designed to m…" at bounding box center [559, 348] width 440 height 108
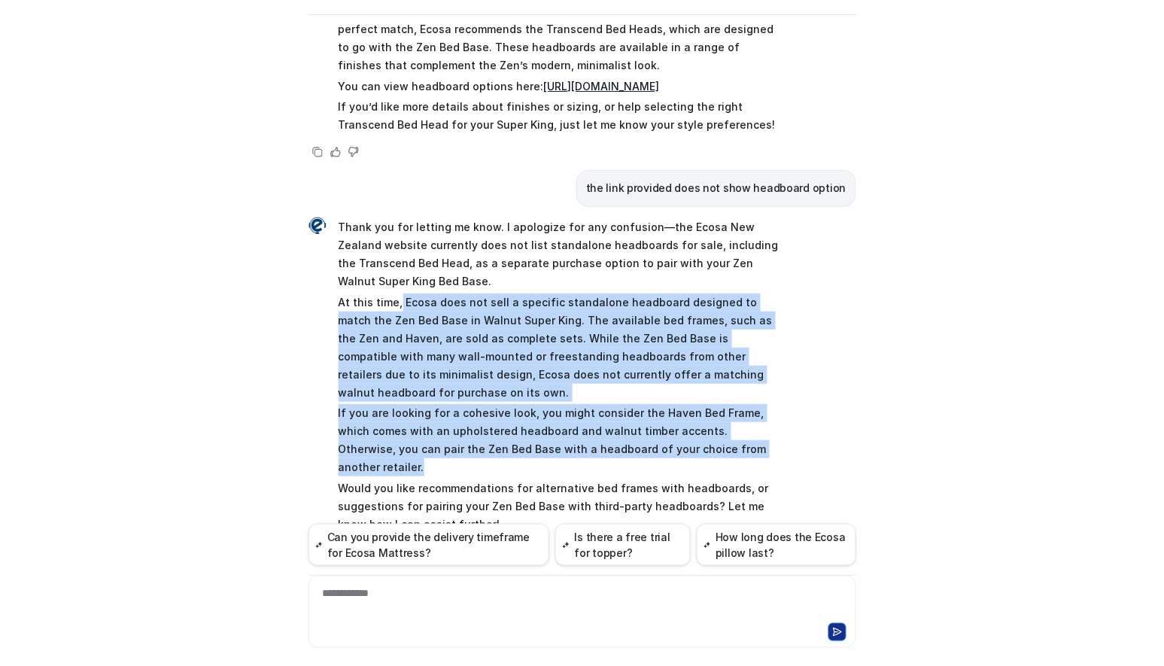
copy span "Ecosa does not sell a specific standalone headboard designed to match the Zen B…"
drag, startPoint x: 723, startPoint y: 391, endPoint x: 393, endPoint y: 248, distance: 360.1
click at [393, 248] on span "Thank you for letting me know. I apologize for any confusion—the Ecosa New Zeal…" at bounding box center [559, 376] width 440 height 321
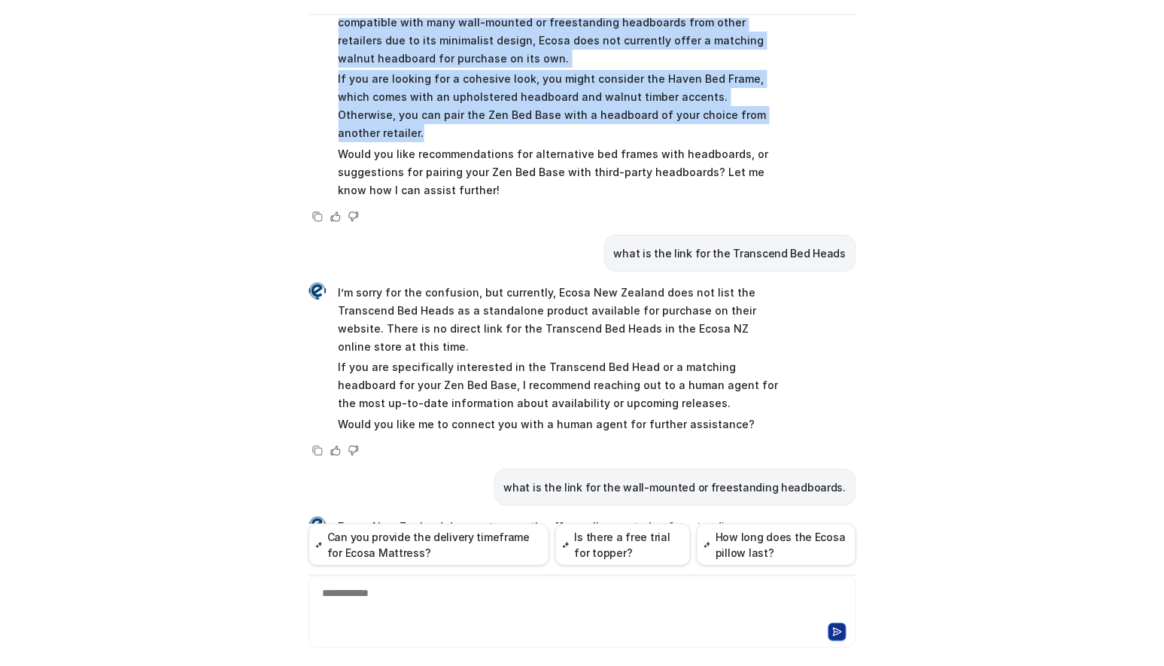
scroll to position [2550, 0]
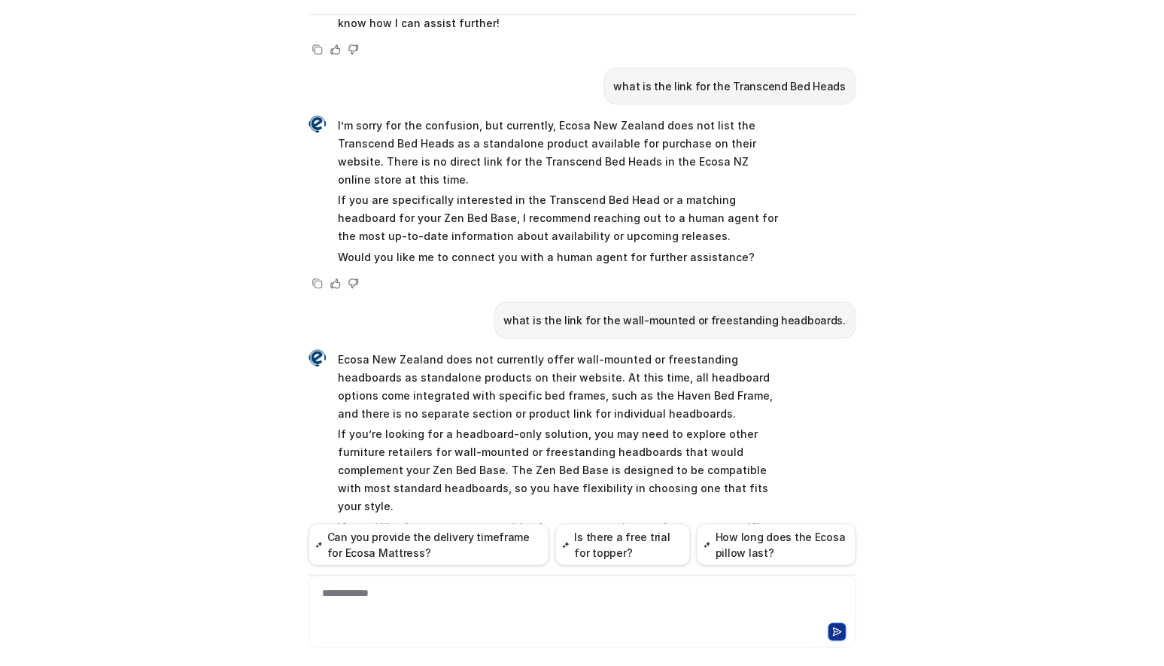
click at [10, 291] on div "Ecosa AI Chat Reset Chat Hi there! I’m Dream Bot, your personal guide to everyt…" at bounding box center [582, 333] width 1164 height 666
drag, startPoint x: 154, startPoint y: 613, endPoint x: 182, endPoint y: 582, distance: 41.6
click at [154, 613] on div "Ecosa AI Chat Reset Chat Hi there! I’m Dream Bot, your personal guide to everyt…" at bounding box center [582, 333] width 1164 height 666
